Goal: Information Seeking & Learning: Learn about a topic

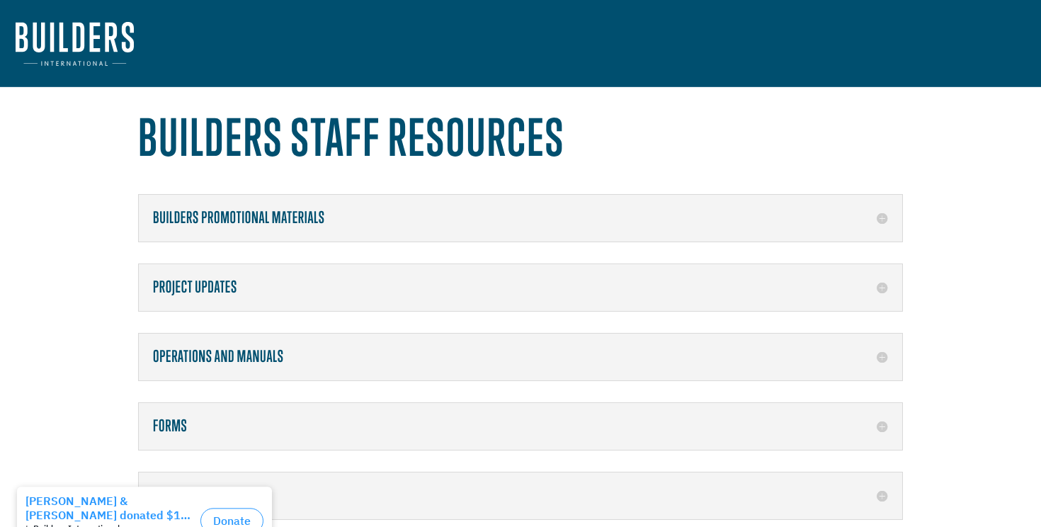
click at [88, 46] on img at bounding box center [75, 44] width 118 height 44
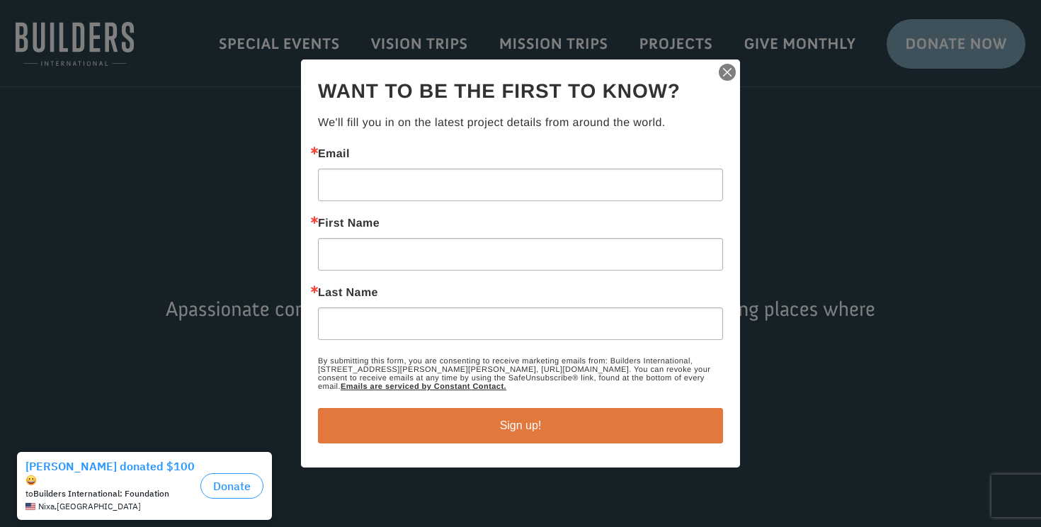
click at [728, 75] on img "button" at bounding box center [728, 72] width 20 height 20
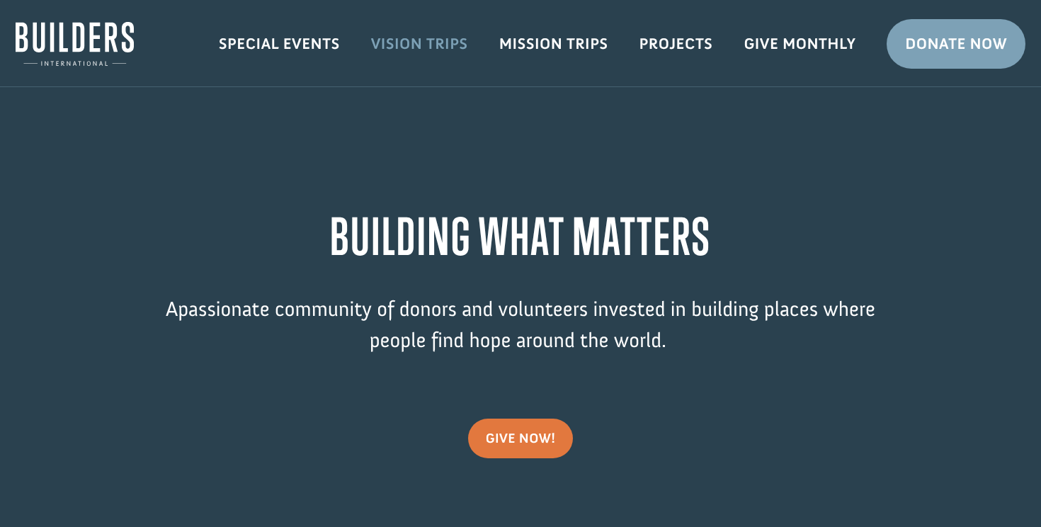
click at [433, 48] on link "Vision Trips" at bounding box center [420, 43] width 128 height 41
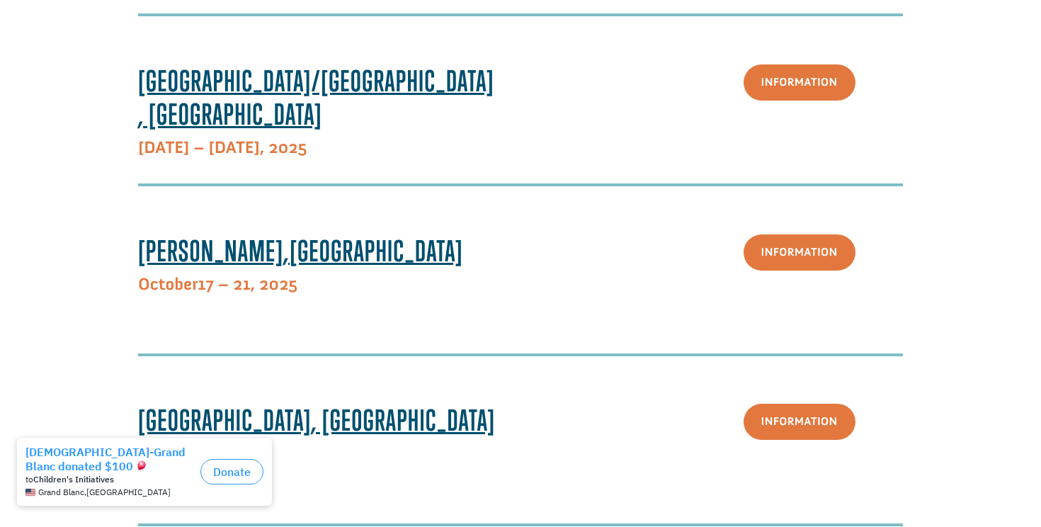
scroll to position [480, 0]
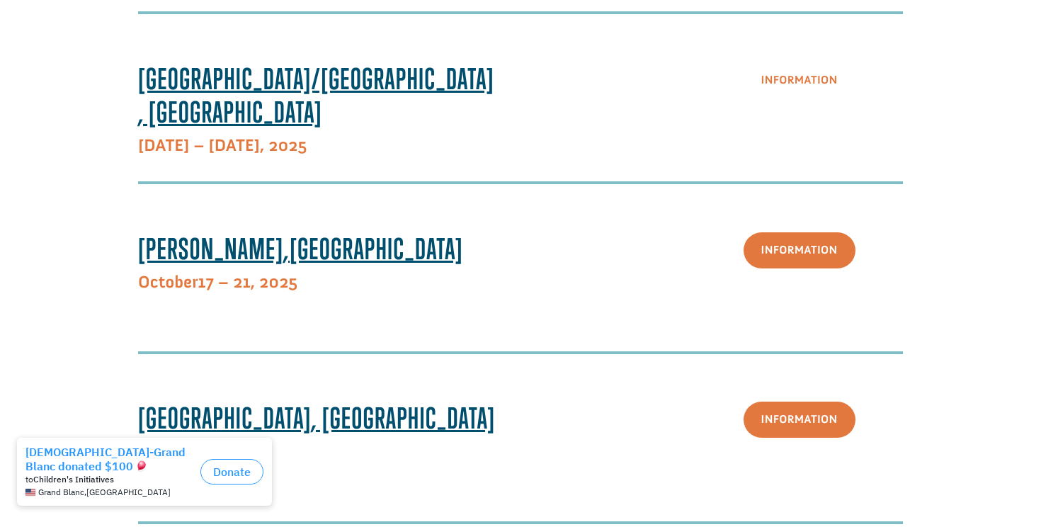
click at [798, 79] on link "Information" at bounding box center [800, 80] width 112 height 36
